Goal: Transaction & Acquisition: Purchase product/service

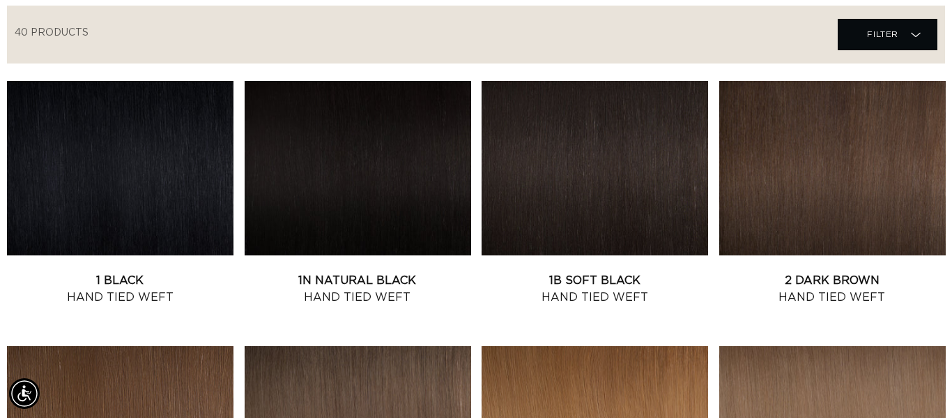
scroll to position [14, 0]
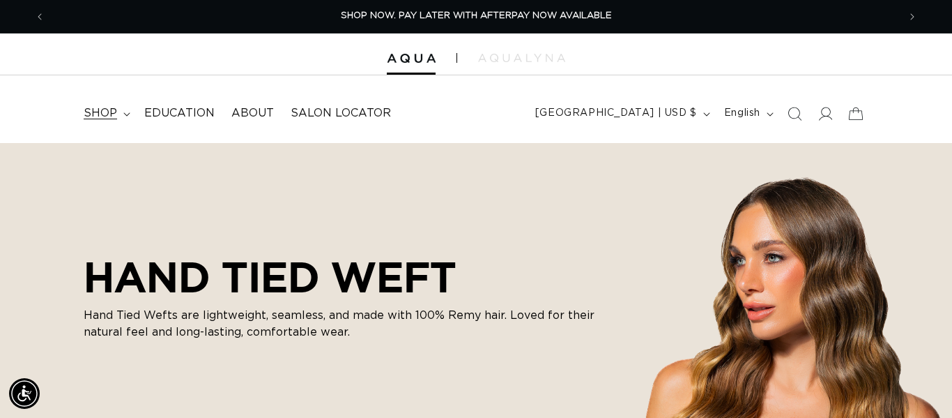
click at [121, 115] on summary "shop" at bounding box center [105, 113] width 61 height 31
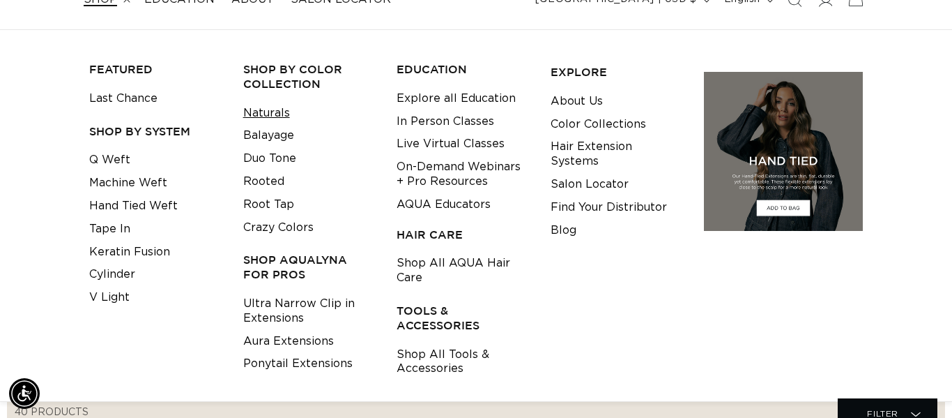
click at [279, 117] on link "Naturals" at bounding box center [266, 113] width 47 height 23
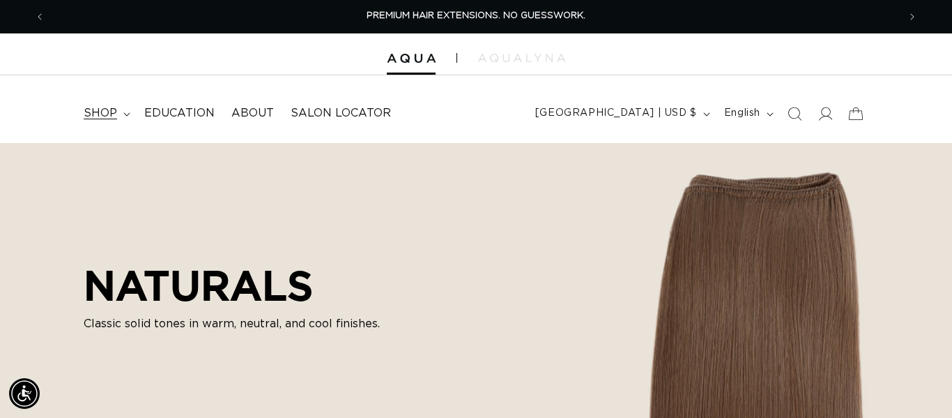
click at [112, 117] on span "shop" at bounding box center [100, 113] width 33 height 15
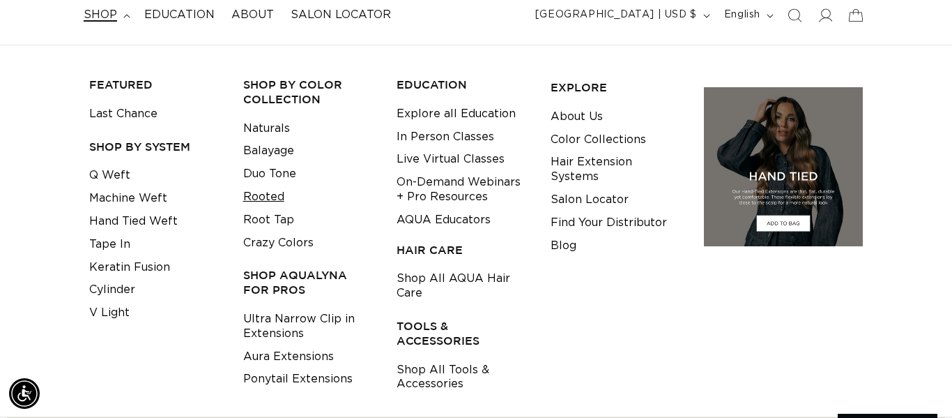
scroll to position [0, 853]
click at [273, 213] on link "Root Tap" at bounding box center [268, 219] width 51 height 23
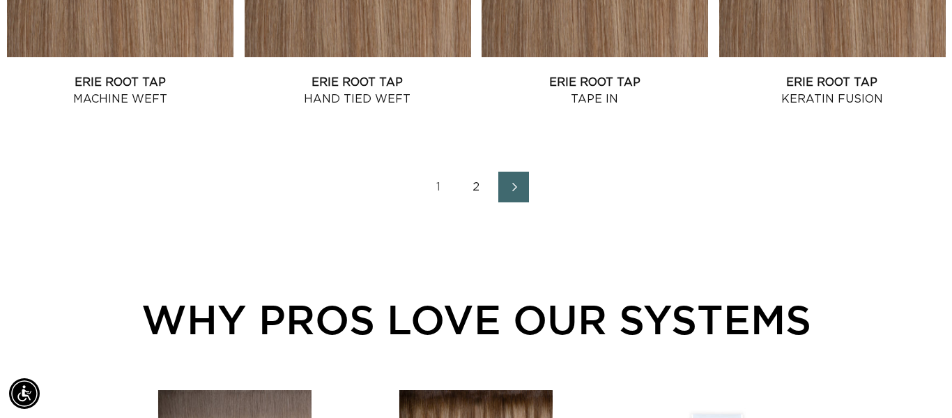
scroll to position [0, 1706]
click at [473, 192] on link "2" at bounding box center [476, 186] width 31 height 31
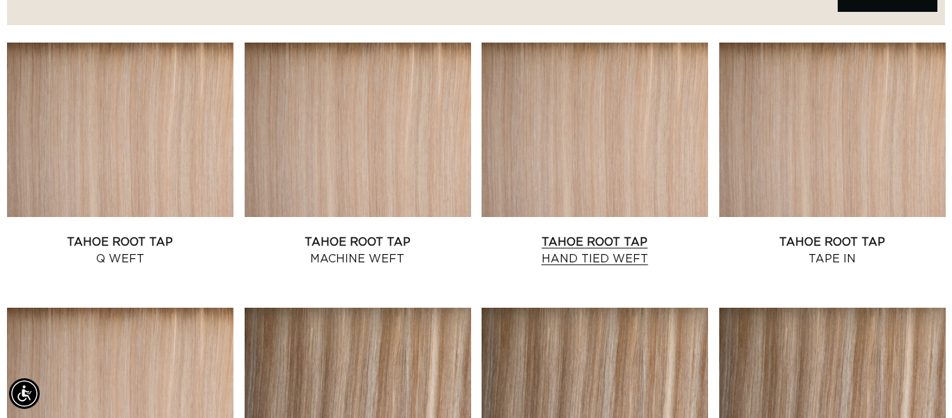
click at [569, 249] on link "Tahoe Root Tap Hand Tied Weft" at bounding box center [595, 250] width 227 height 33
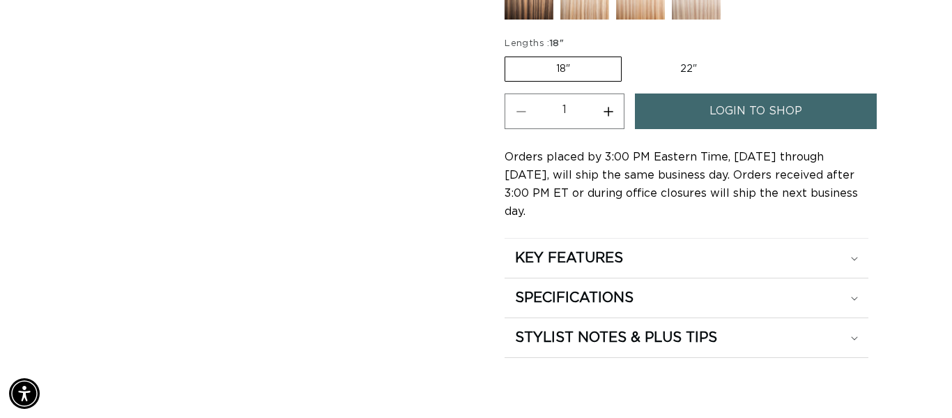
scroll to position [0, 1706]
click at [660, 249] on div "KEY FEATURES" at bounding box center [686, 258] width 343 height 18
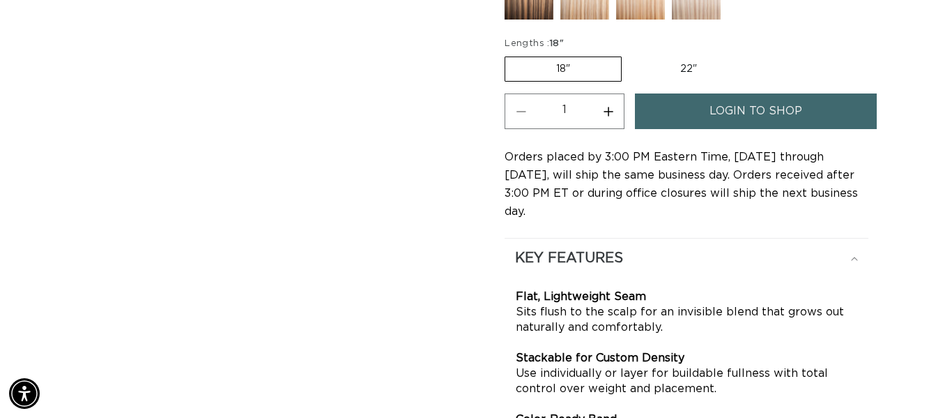
click at [660, 249] on div "KEY FEATURES" at bounding box center [686, 258] width 343 height 18
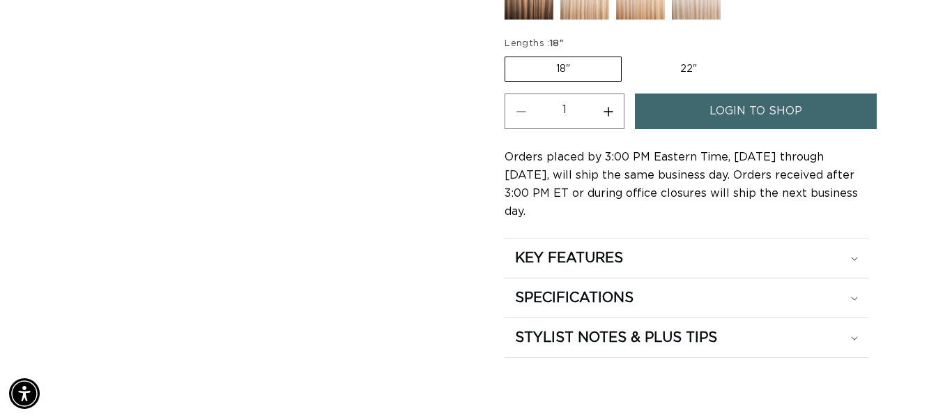
scroll to position [0, 853]
